Goal: Contribute content: Add original content to the website for others to see

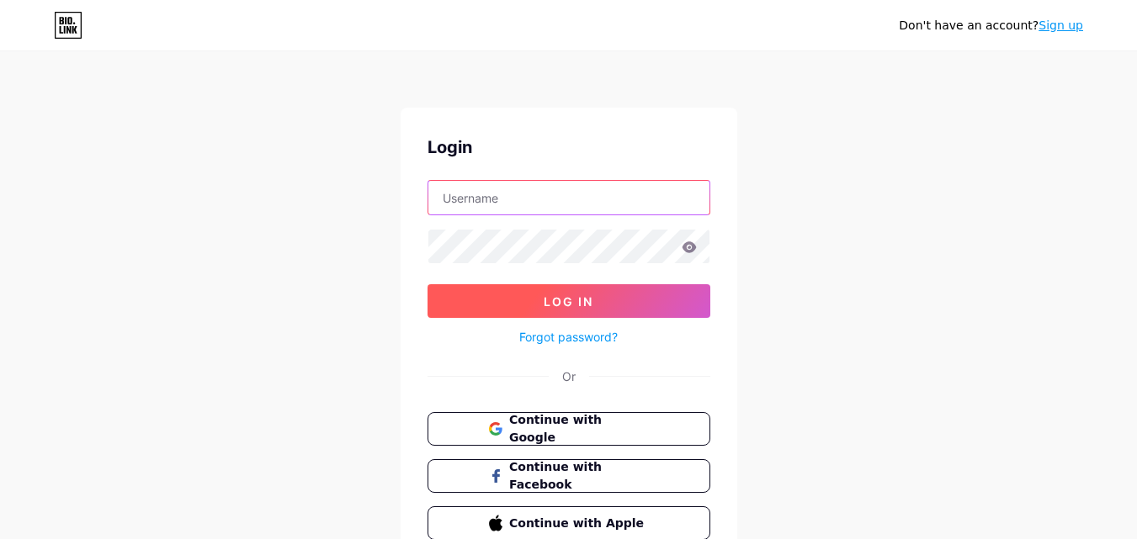
type input "[EMAIL_ADDRESS][DOMAIN_NAME]"
click at [557, 304] on span "Log In" at bounding box center [569, 301] width 50 height 14
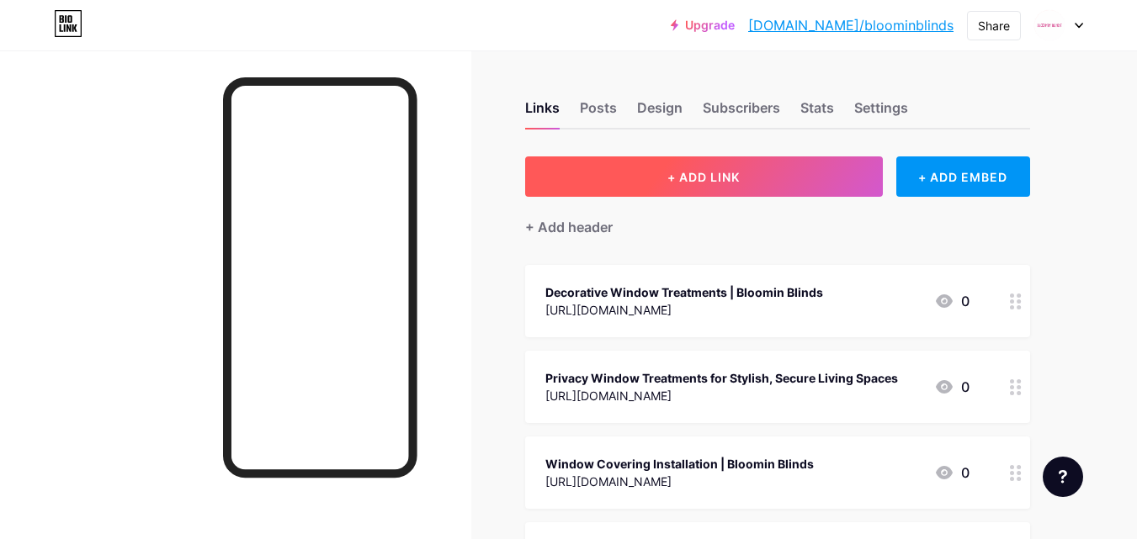
click at [767, 170] on button "+ ADD LINK" at bounding box center [704, 177] width 358 height 40
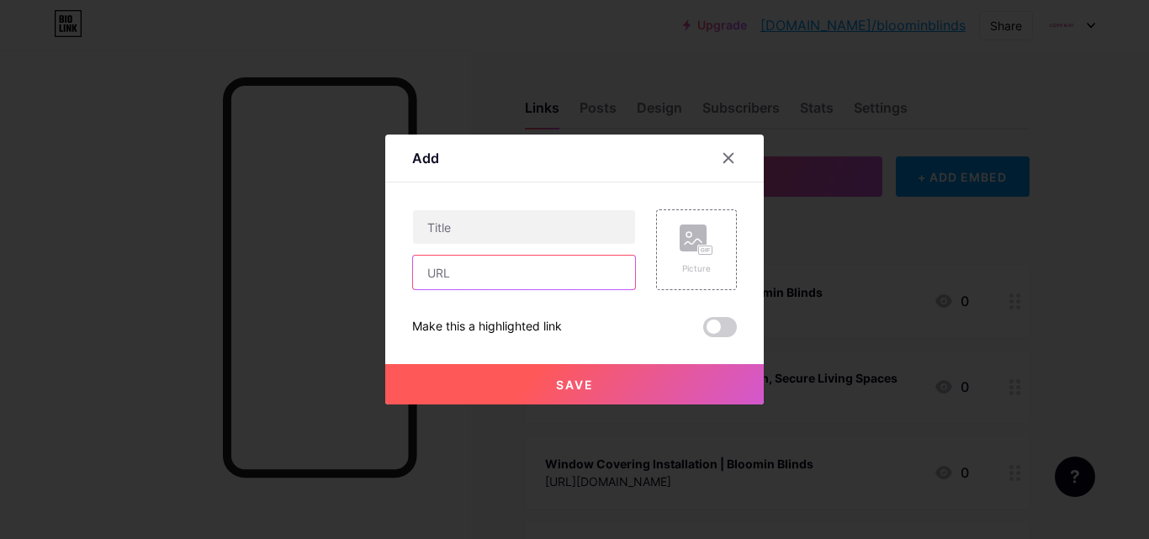
click at [481, 273] on input "text" at bounding box center [524, 273] width 222 height 34
paste input "[URL][DOMAIN_NAME]"
type input "[URL][DOMAIN_NAME]"
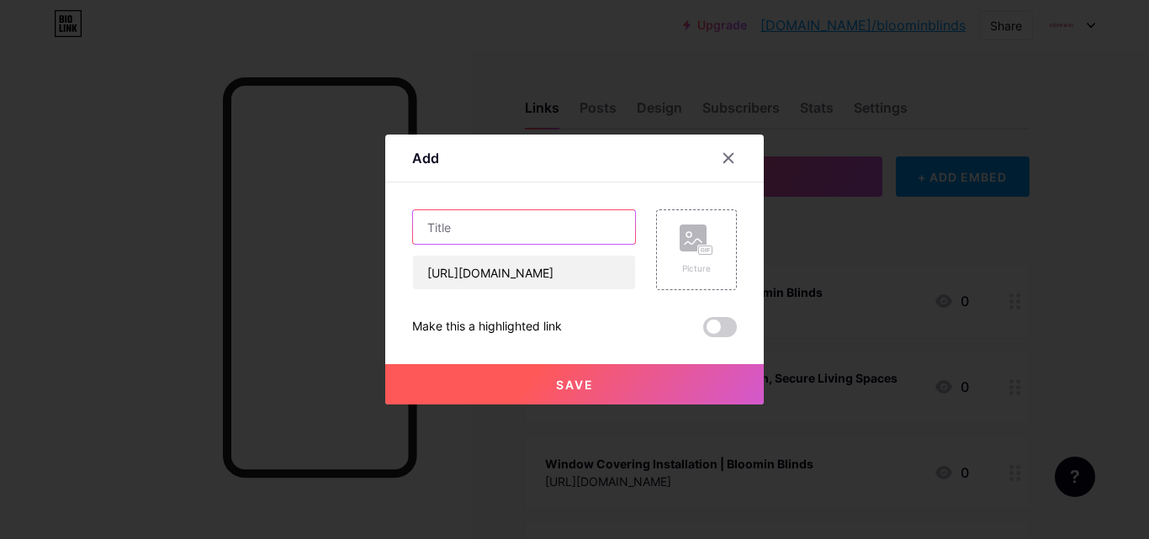
click at [476, 232] on input "text" at bounding box center [524, 227] width 222 height 34
paste input "Top Mistakesto Avoid During Window Treatment Installation"
type input "Top Mistakesto Avoid During Window Treatment Installation"
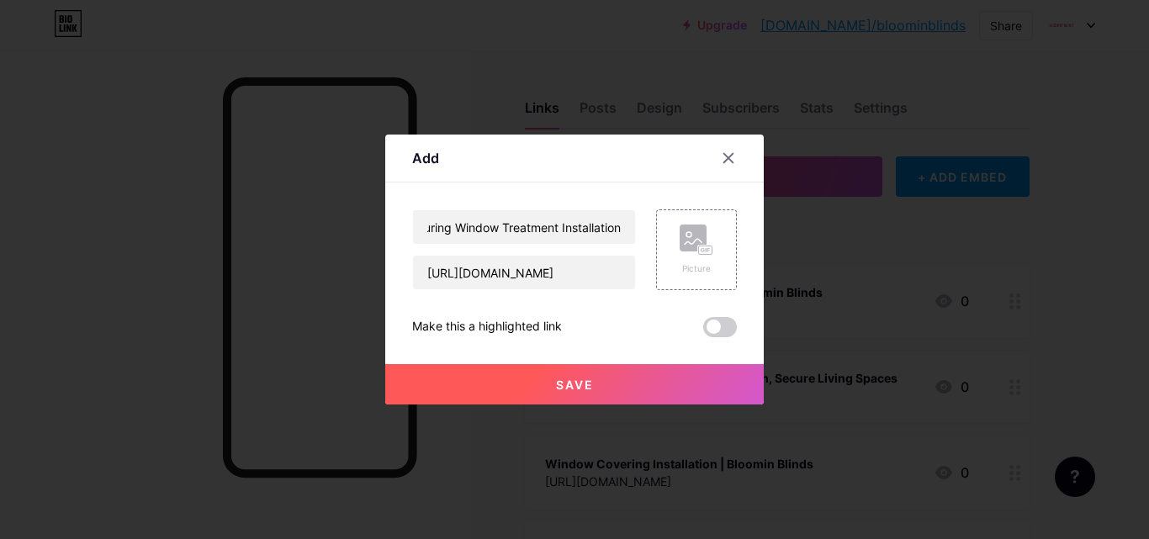
click at [585, 376] on button "Save" at bounding box center [574, 384] width 379 height 40
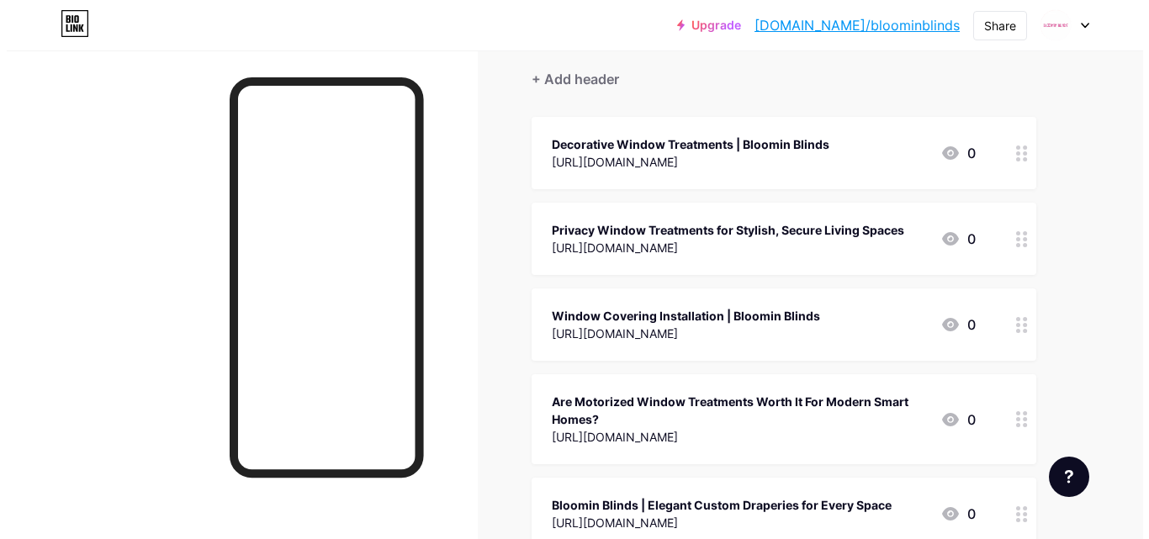
scroll to position [0, 0]
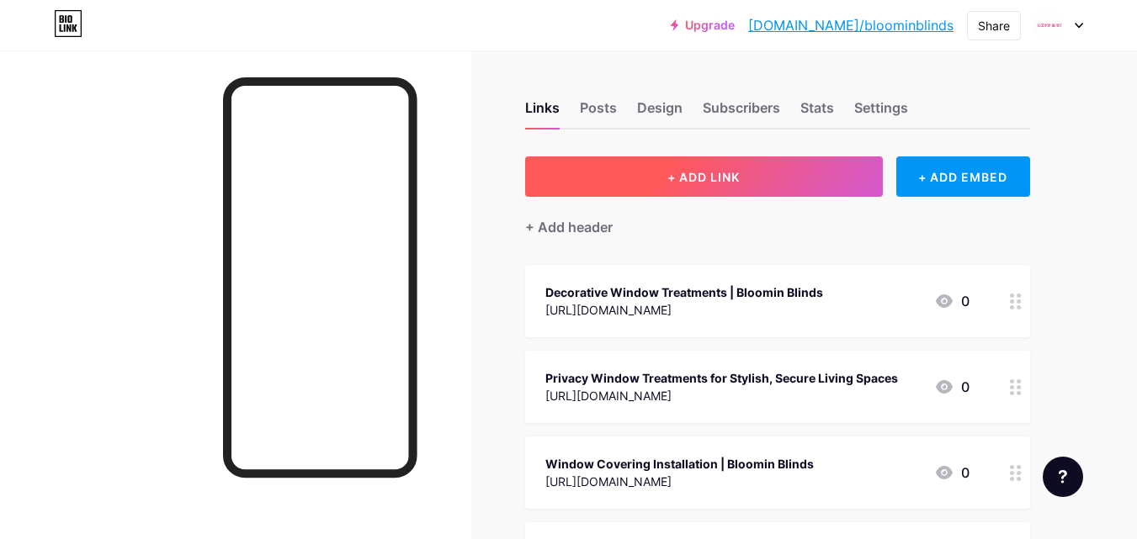
click at [772, 172] on button "+ ADD LINK" at bounding box center [704, 177] width 358 height 40
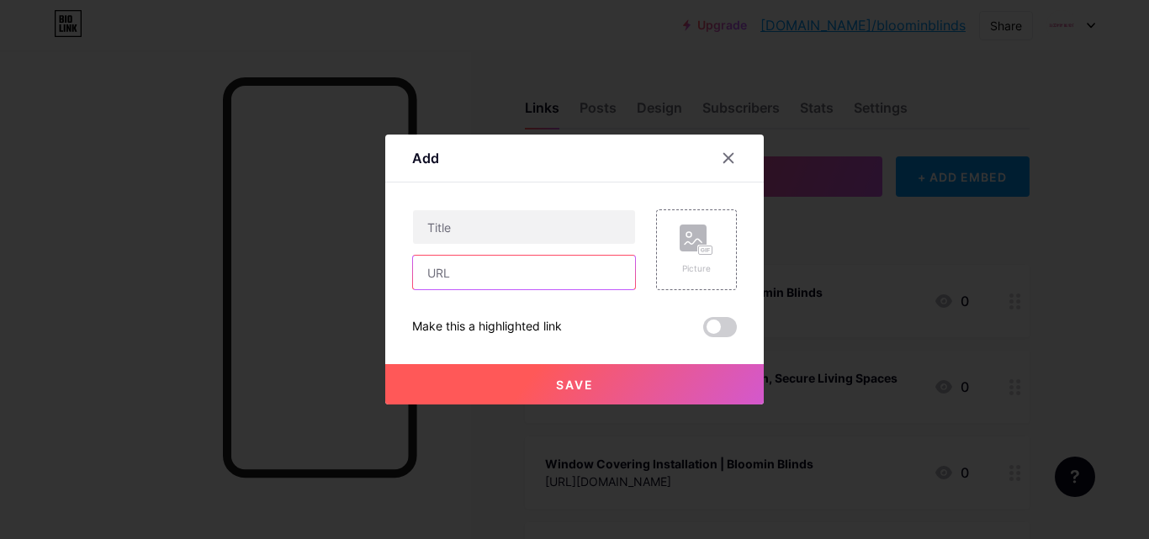
click at [482, 277] on input "text" at bounding box center [524, 273] width 222 height 34
paste input "[URL][DOMAIN_NAME]"
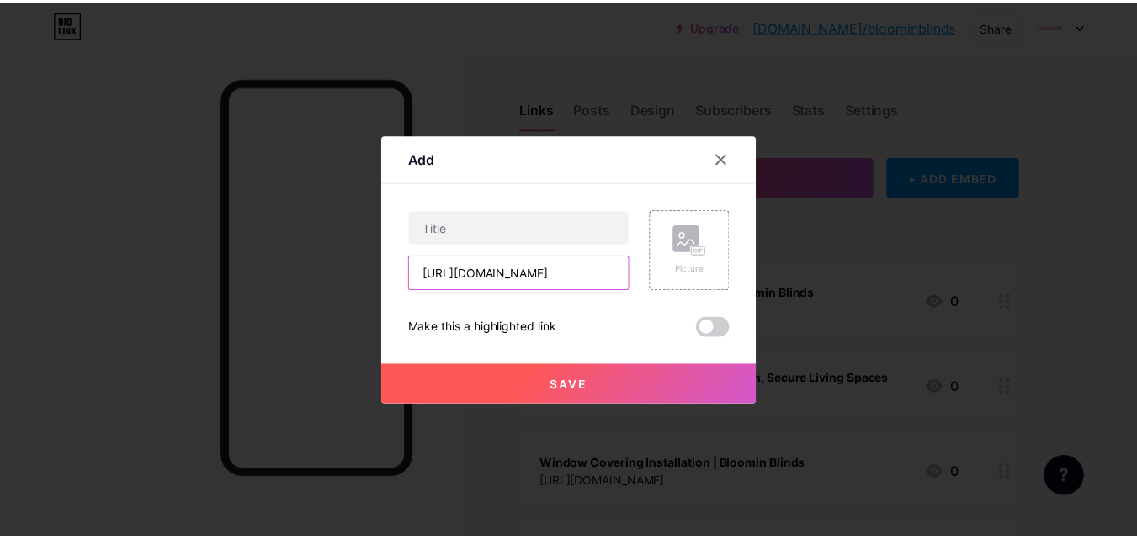
scroll to position [0, 275]
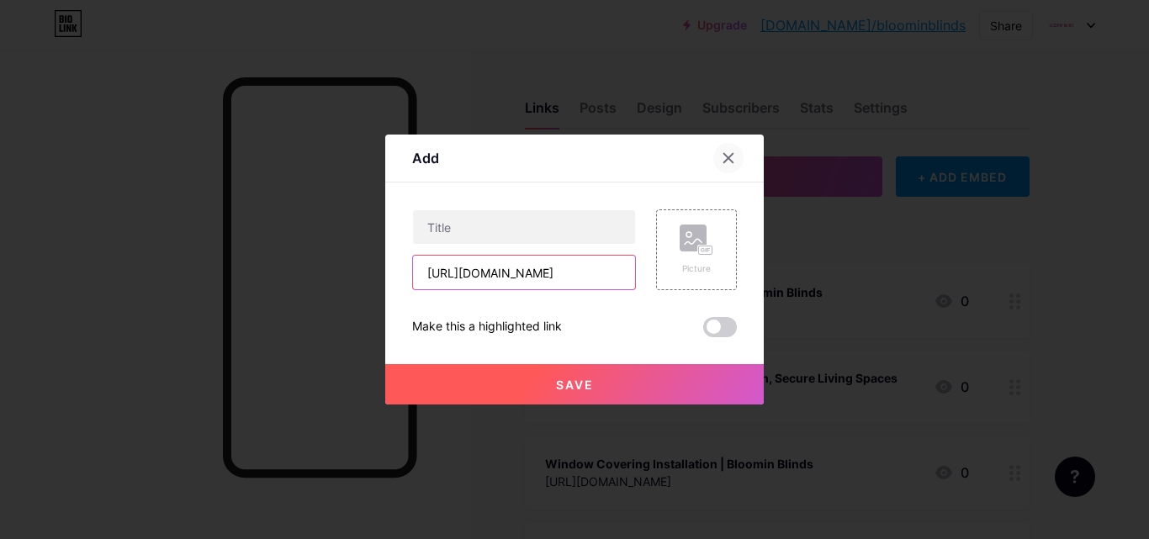
type input "[URL][DOMAIN_NAME]"
click at [727, 151] on div at bounding box center [729, 158] width 30 height 30
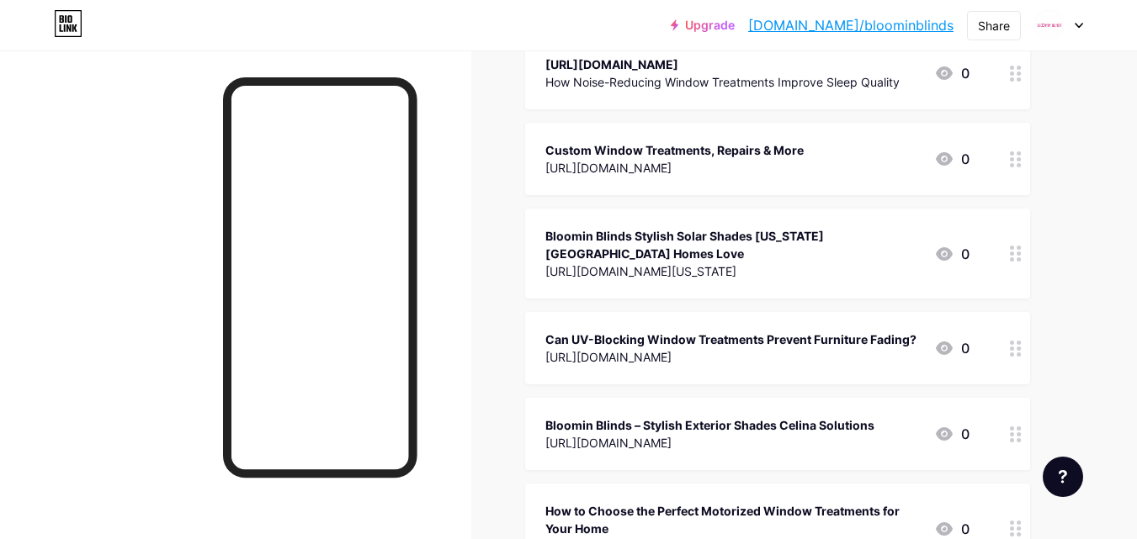
scroll to position [914, 0]
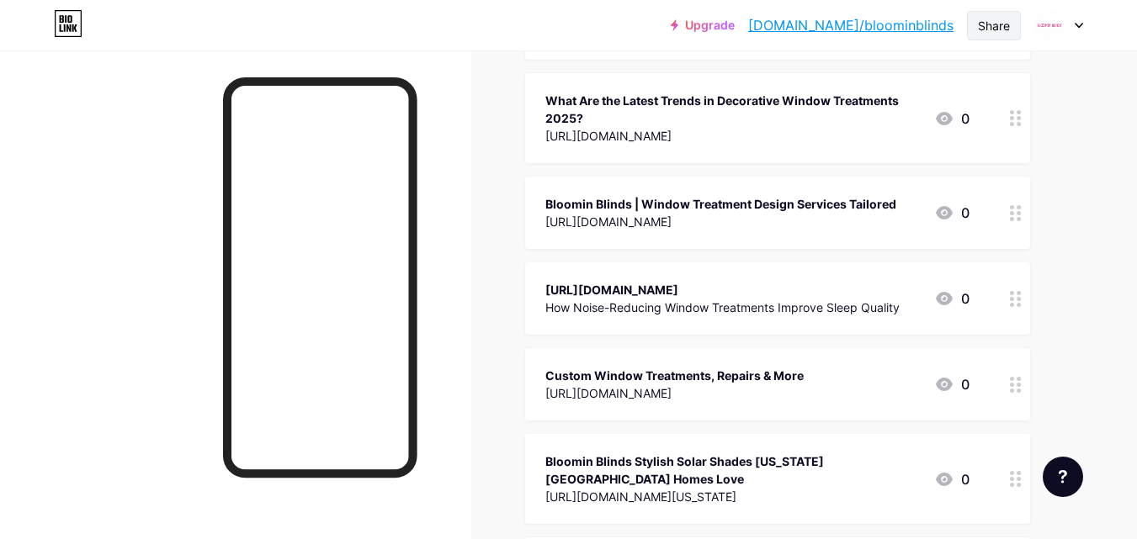
click at [994, 23] on div "Share" at bounding box center [994, 26] width 32 height 18
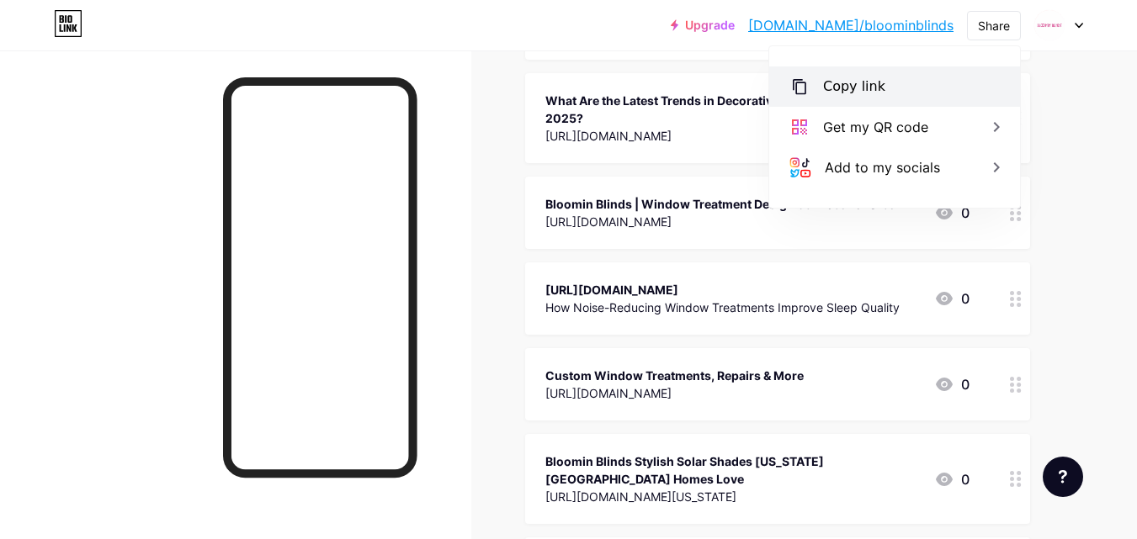
click at [828, 93] on div "Copy link" at bounding box center [854, 87] width 62 height 20
